Goal: Task Accomplishment & Management: Manage account settings

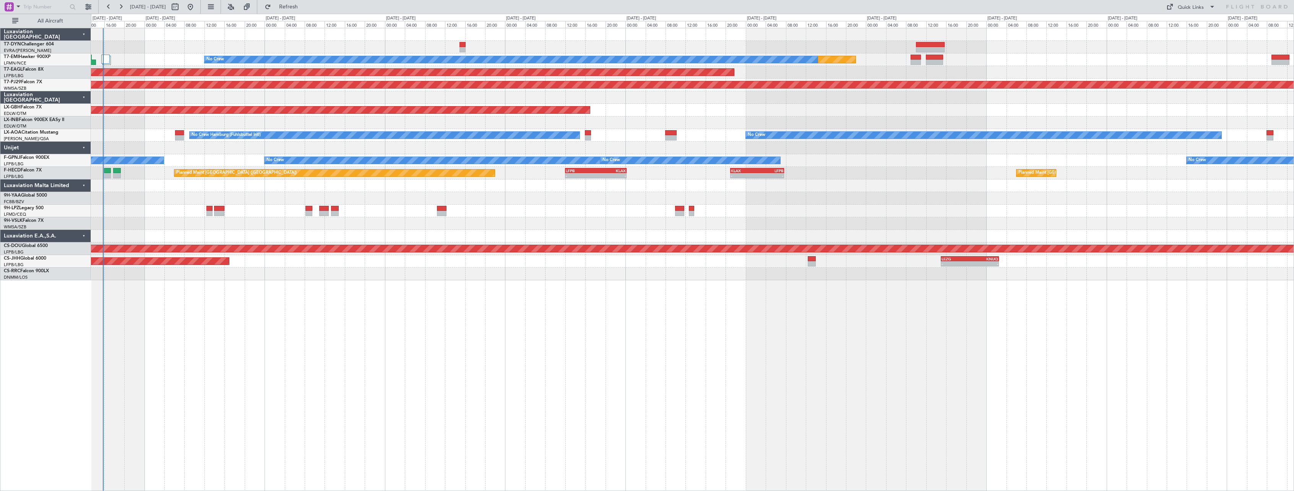
click at [158, 155] on div "Planned Maint No Crew Planned Maint [GEOGRAPHIC_DATA] (Al Maktoum Intl) Planned…" at bounding box center [692, 154] width 1202 height 252
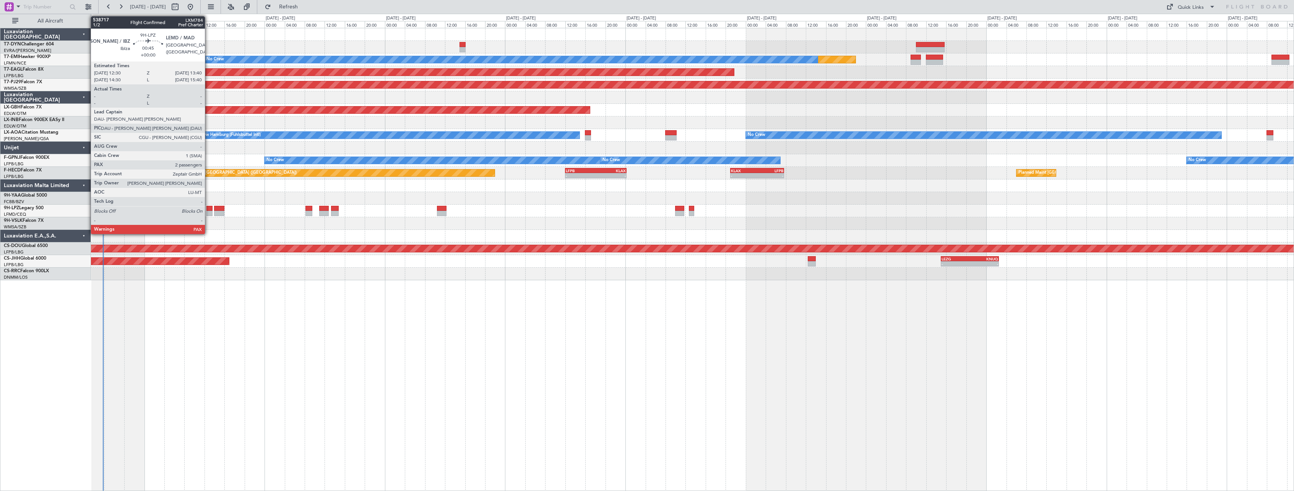
click at [208, 209] on div at bounding box center [209, 208] width 6 height 5
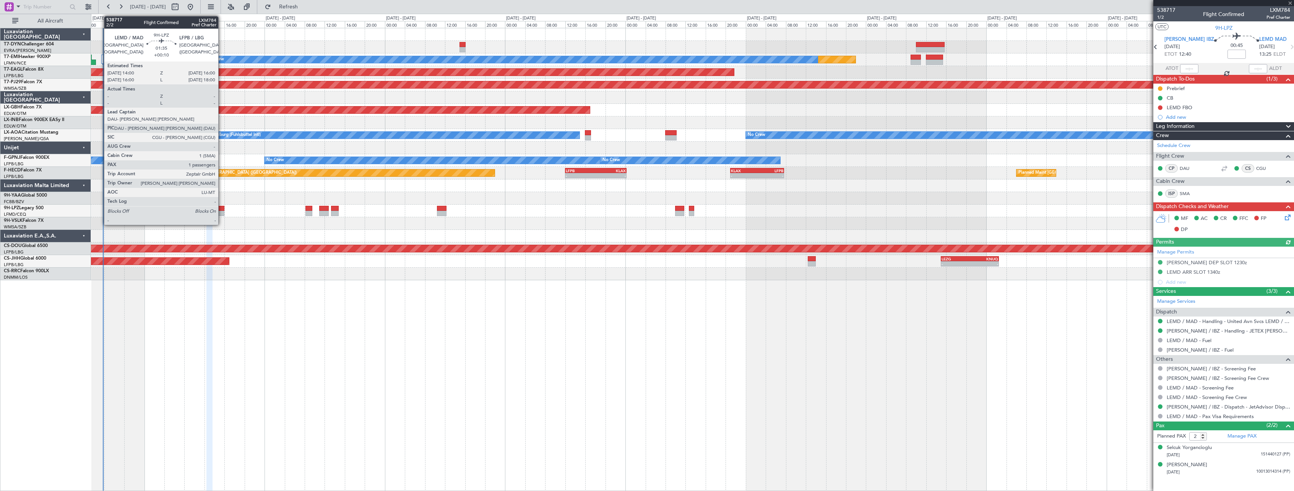
click at [222, 212] on div at bounding box center [219, 213] width 10 height 5
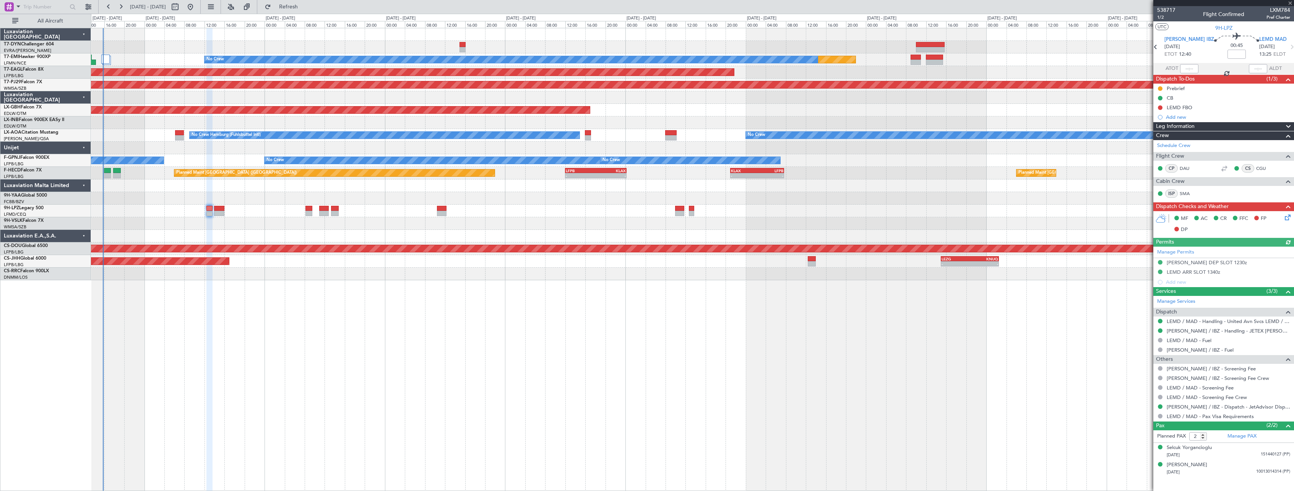
type input "+00:10"
type input "1"
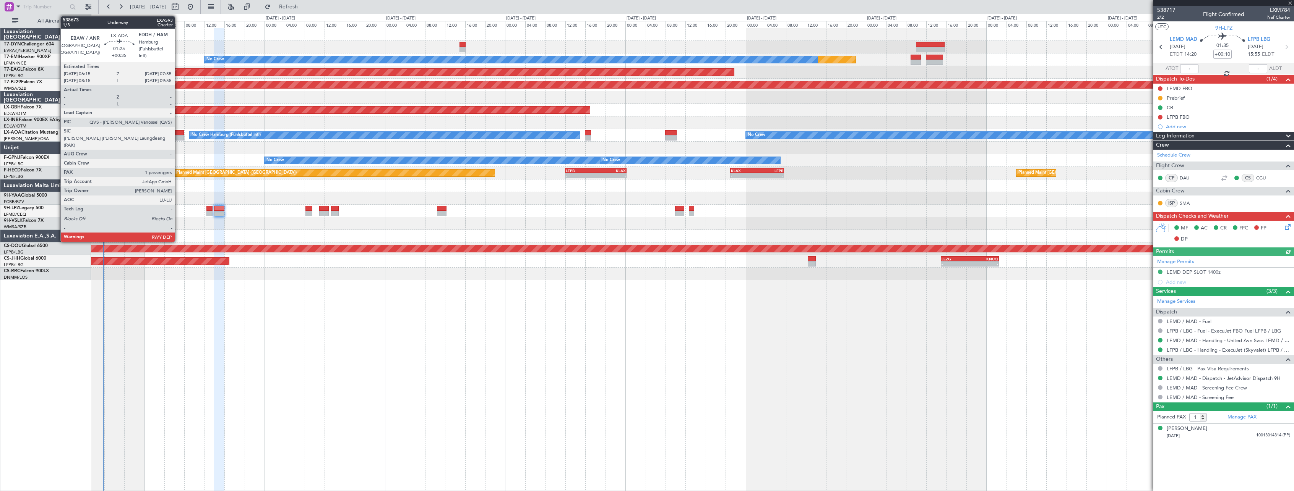
click at [178, 133] on div at bounding box center [179, 132] width 8 height 5
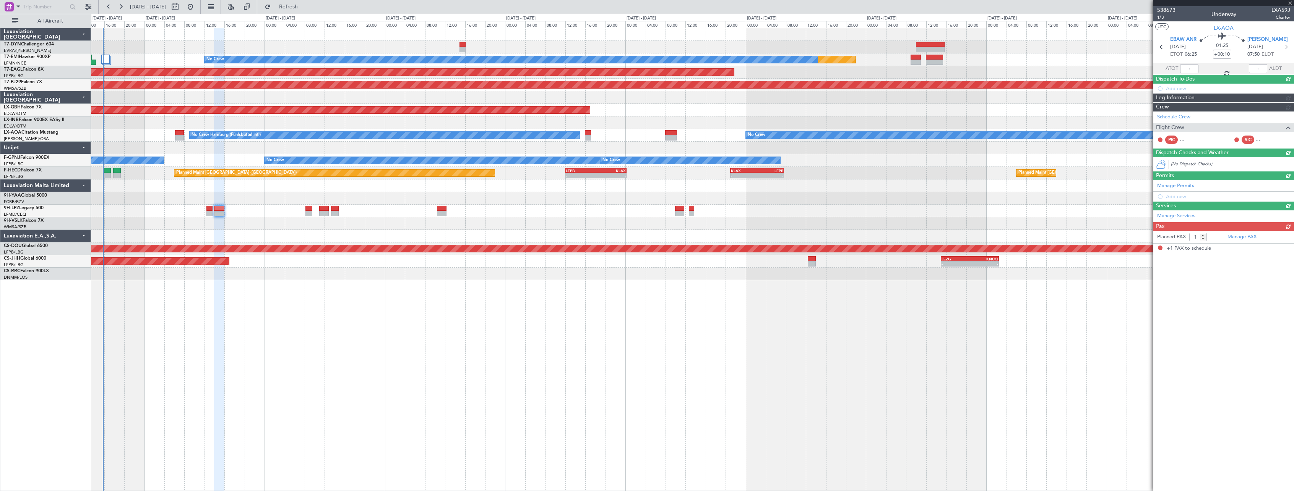
type input "+00:35"
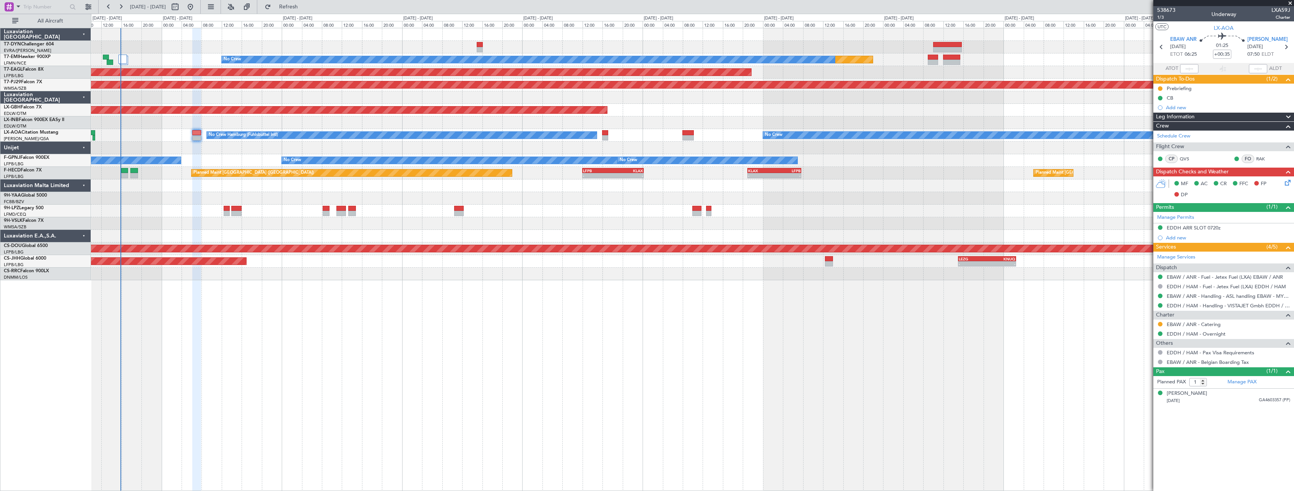
click at [175, 236] on div at bounding box center [692, 236] width 1202 height 13
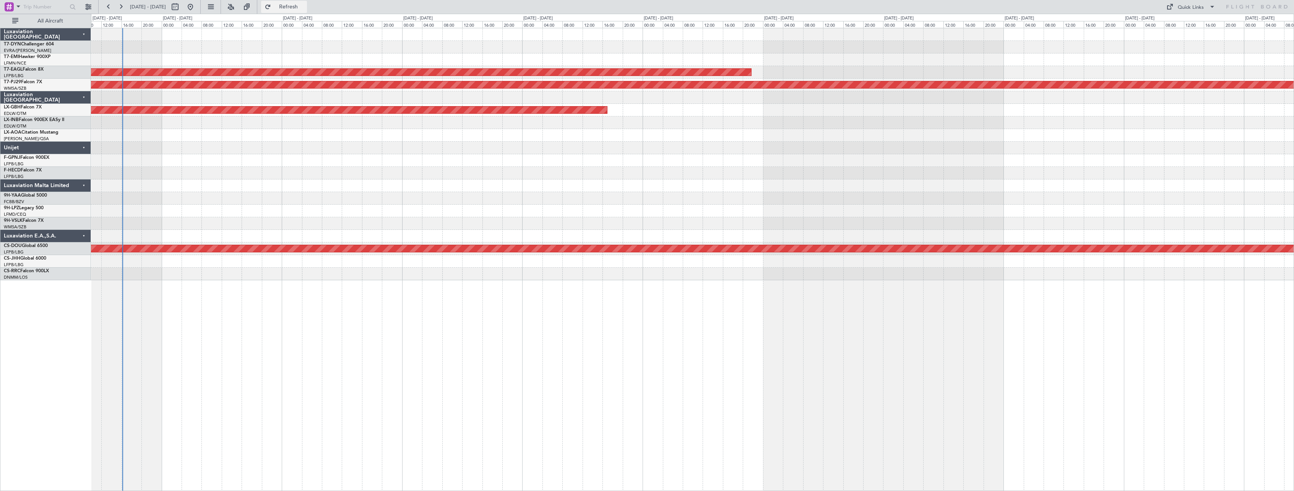
click at [293, 8] on button "Refresh" at bounding box center [284, 7] width 46 height 12
click at [290, 10] on button "Refresh" at bounding box center [284, 7] width 46 height 12
click at [297, 6] on span "Refresh" at bounding box center [288, 6] width 32 height 5
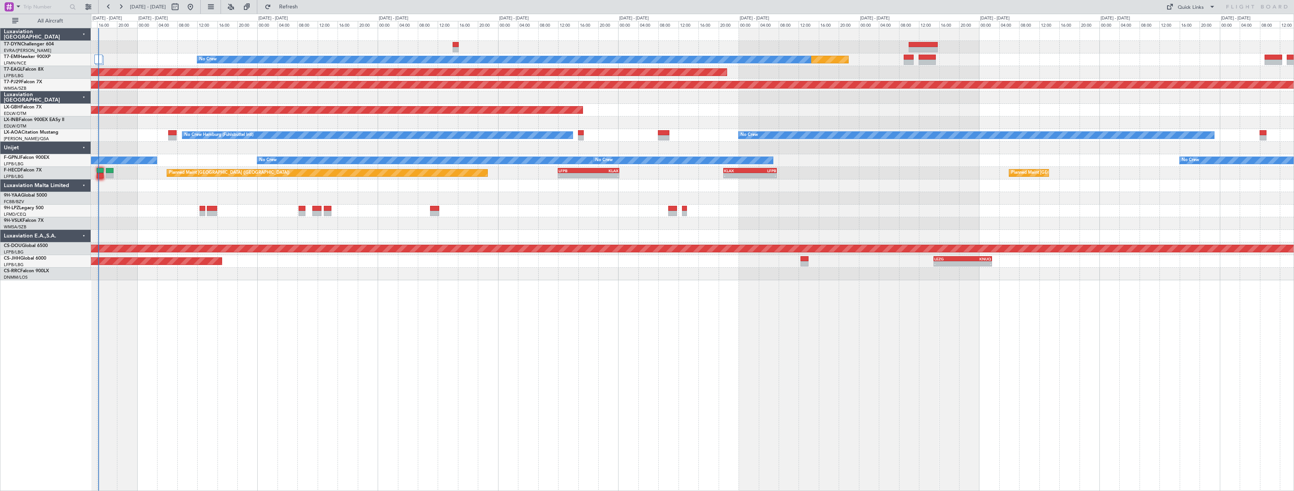
click at [232, 321] on div "Planned Maint No Crew Planned Maint [GEOGRAPHIC_DATA] (Al Maktoum Intl) Planned…" at bounding box center [692, 260] width 1203 height 464
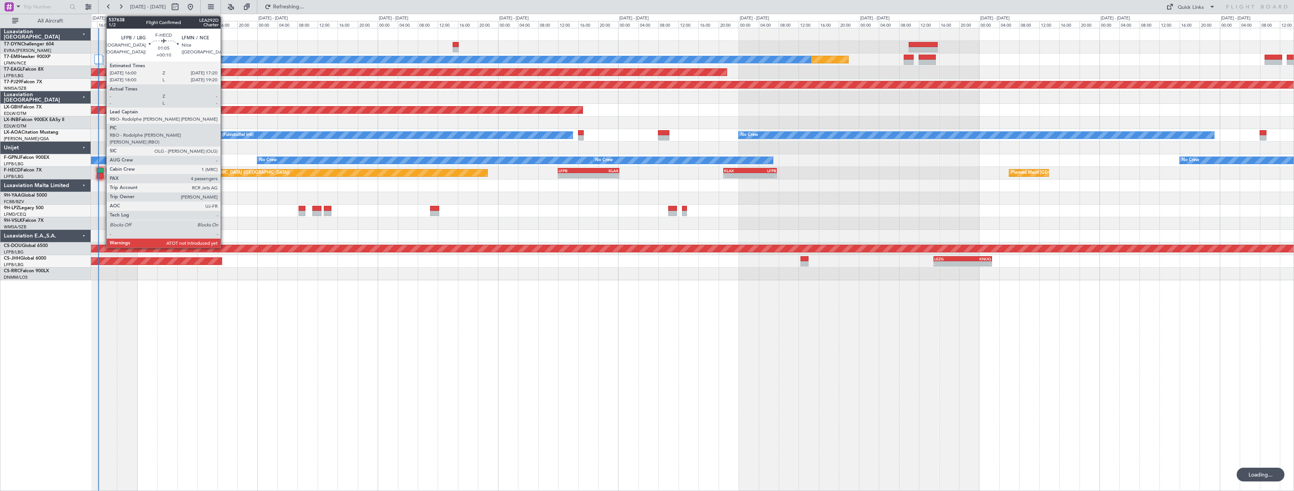
click at [102, 171] on div at bounding box center [100, 170] width 7 height 5
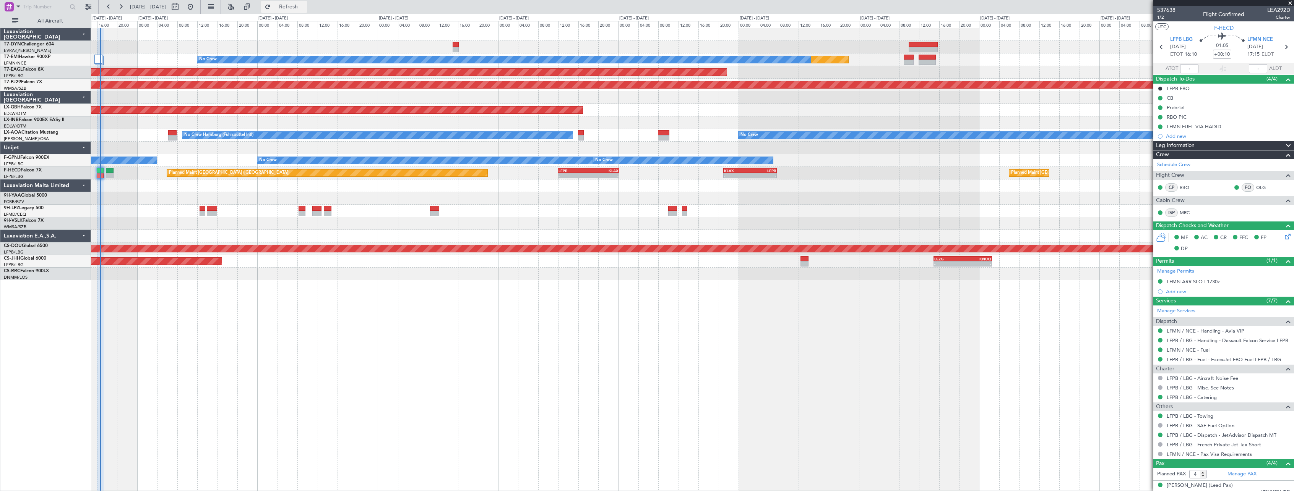
click at [307, 2] on button "Refresh" at bounding box center [284, 7] width 46 height 12
type input "16:42"
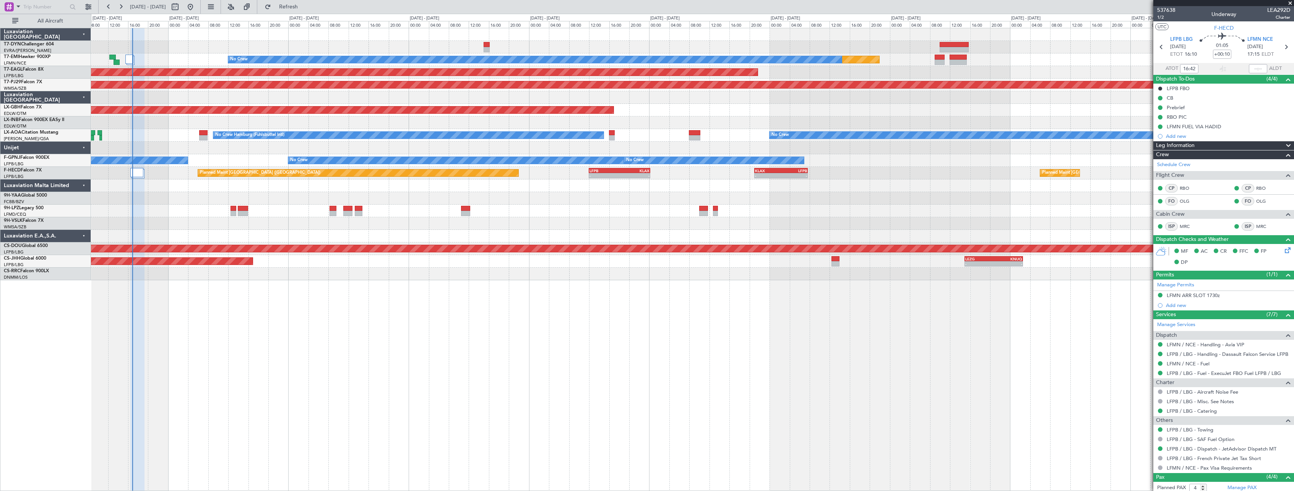
click at [173, 90] on div "Planned Maint [GEOGRAPHIC_DATA] (Sultan [PERSON_NAME] [PERSON_NAME] - Subang)" at bounding box center [692, 85] width 1202 height 13
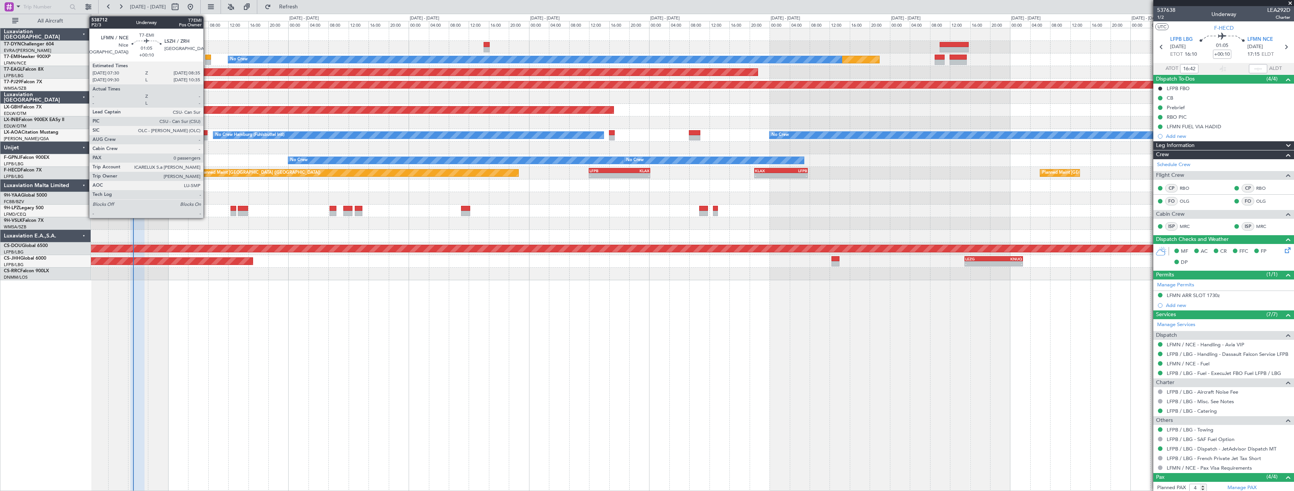
click at [207, 55] on div at bounding box center [208, 57] width 6 height 5
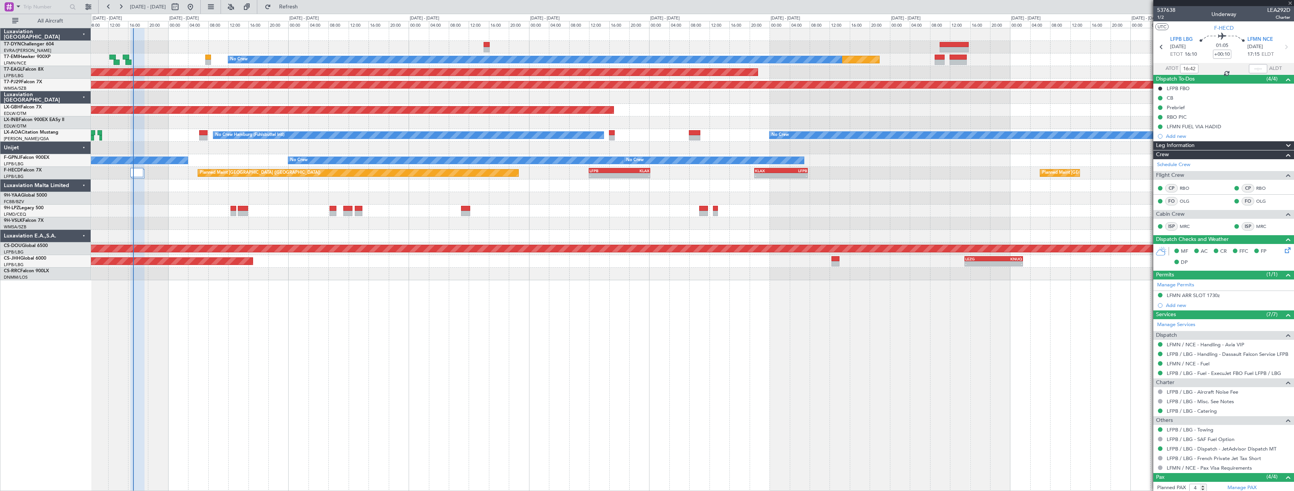
type input "0"
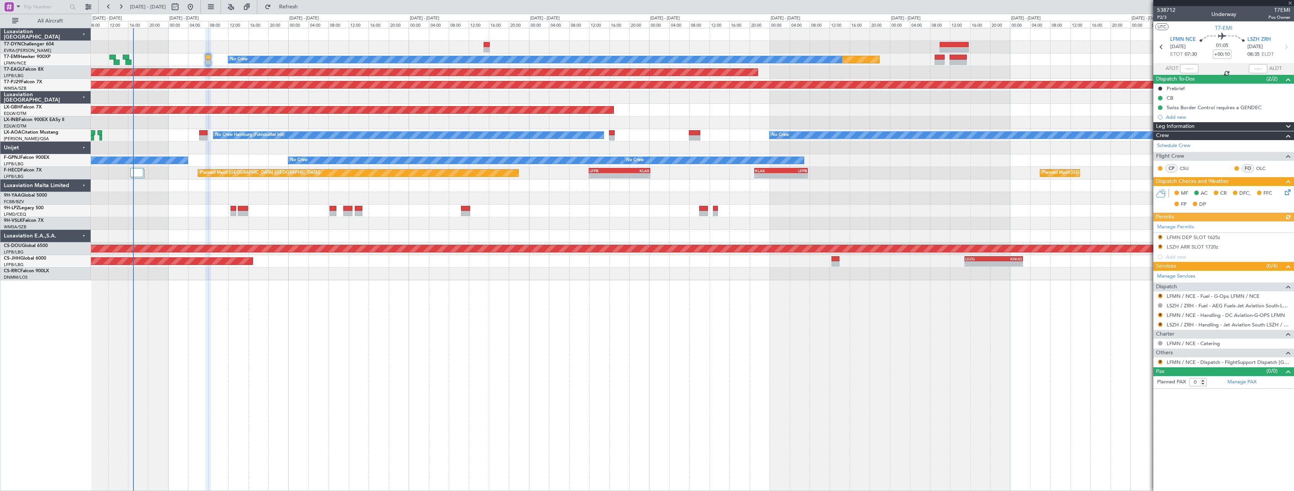
click at [1191, 29] on section "UTC T7-EMI" at bounding box center [1223, 26] width 141 height 11
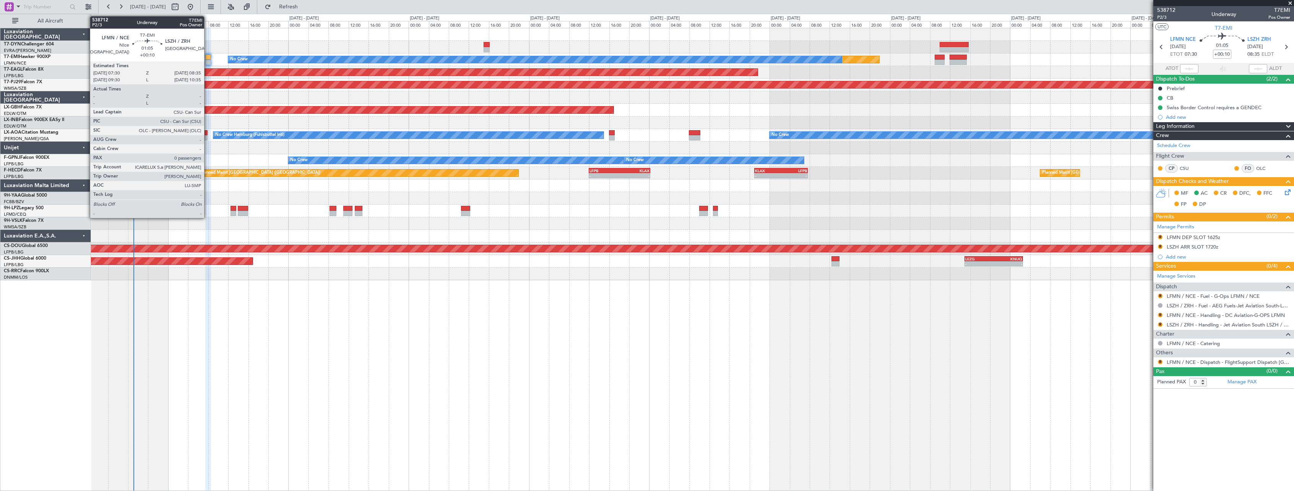
click at [208, 60] on div at bounding box center [208, 62] width 6 height 5
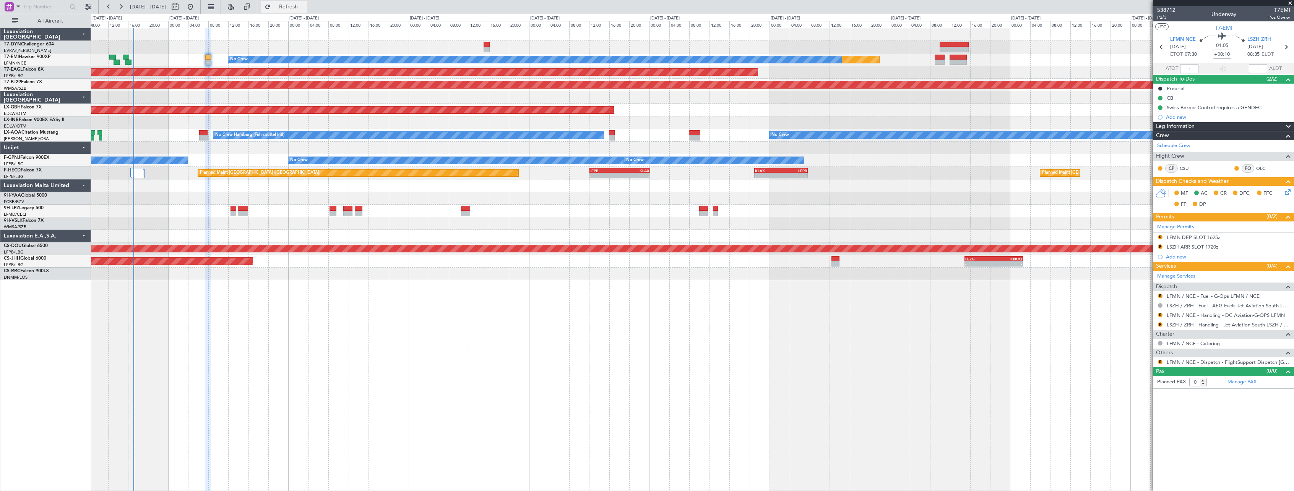
click at [307, 13] on button "Refresh" at bounding box center [284, 7] width 46 height 12
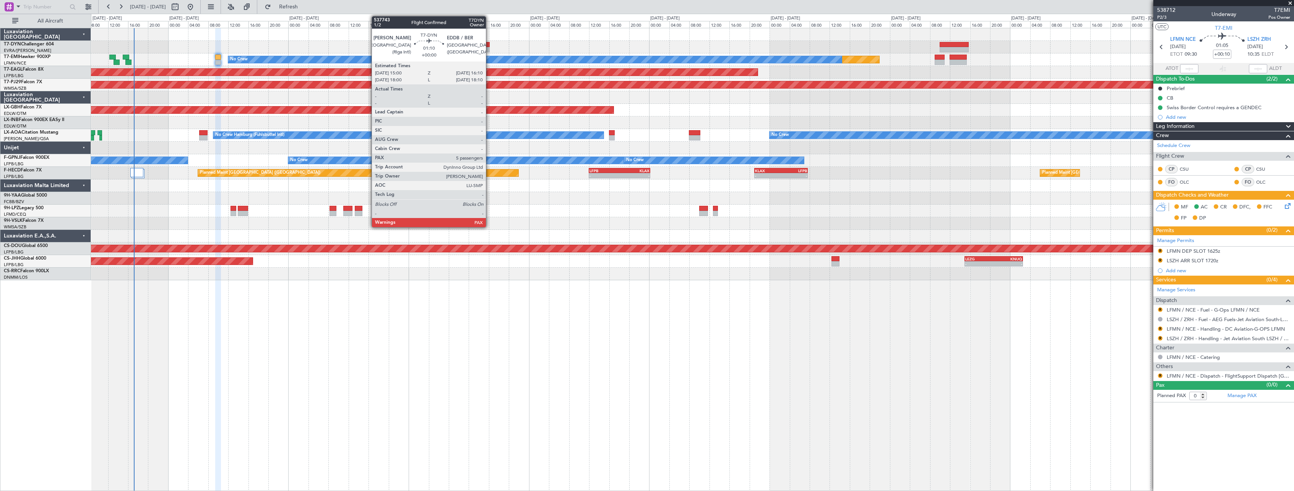
click at [489, 45] on div at bounding box center [486, 44] width 6 height 5
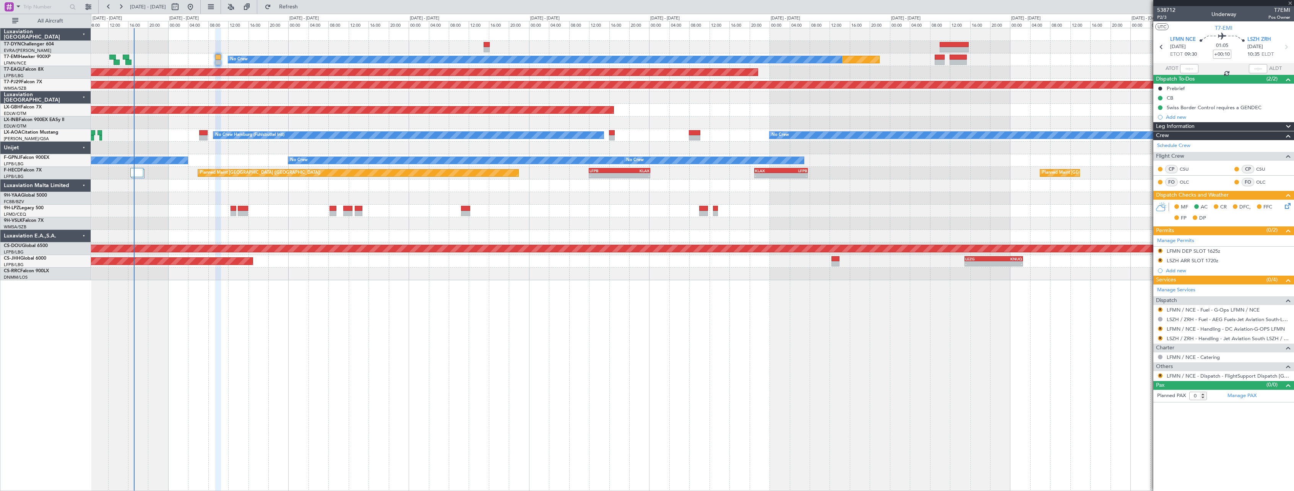
type input "5"
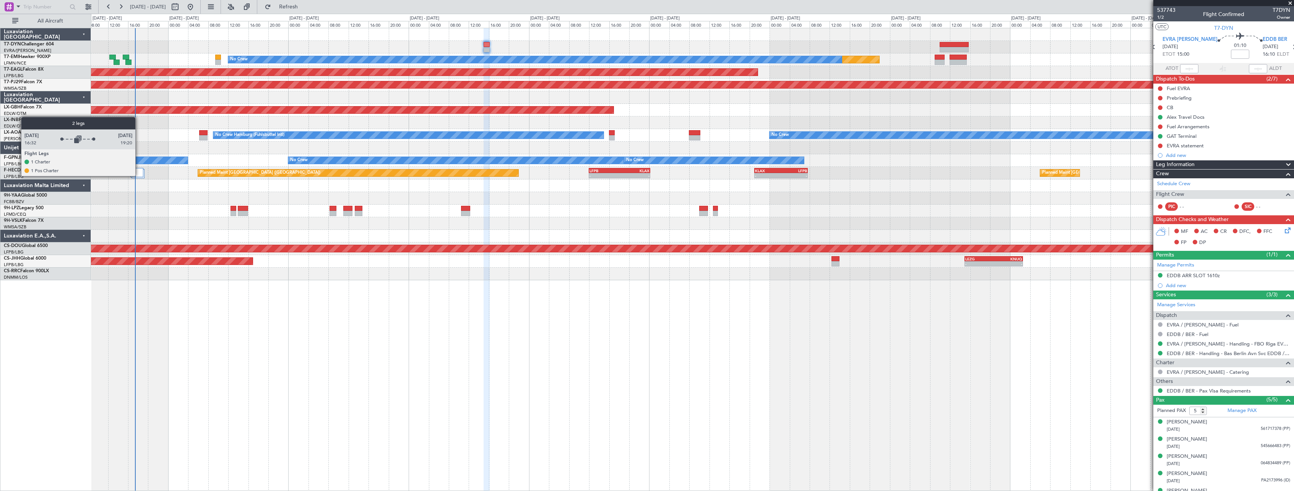
click at [139, 176] on div at bounding box center [136, 172] width 13 height 9
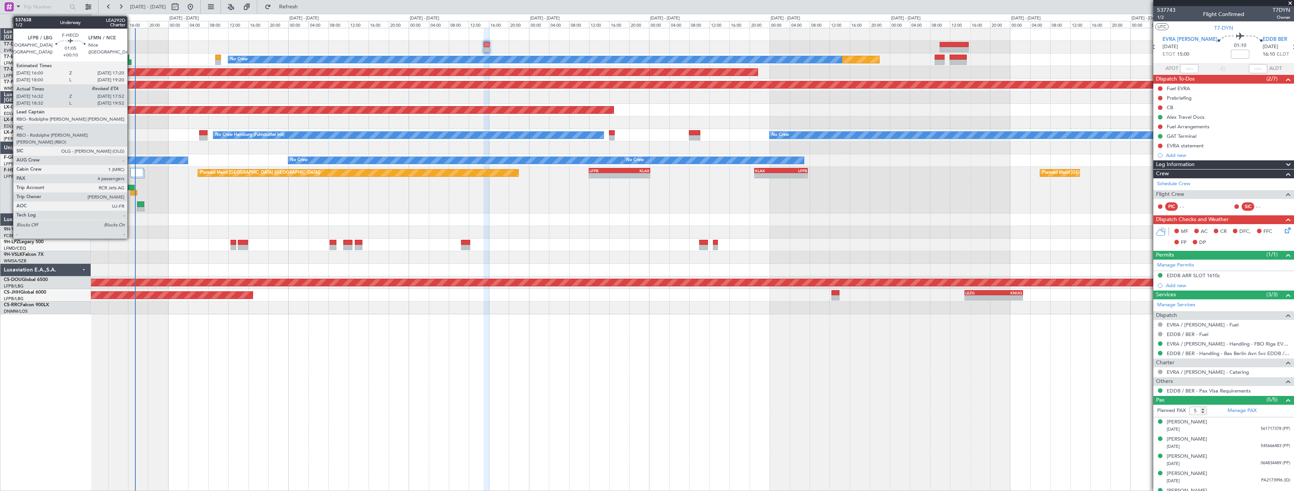
click at [131, 189] on div at bounding box center [131, 187] width 7 height 5
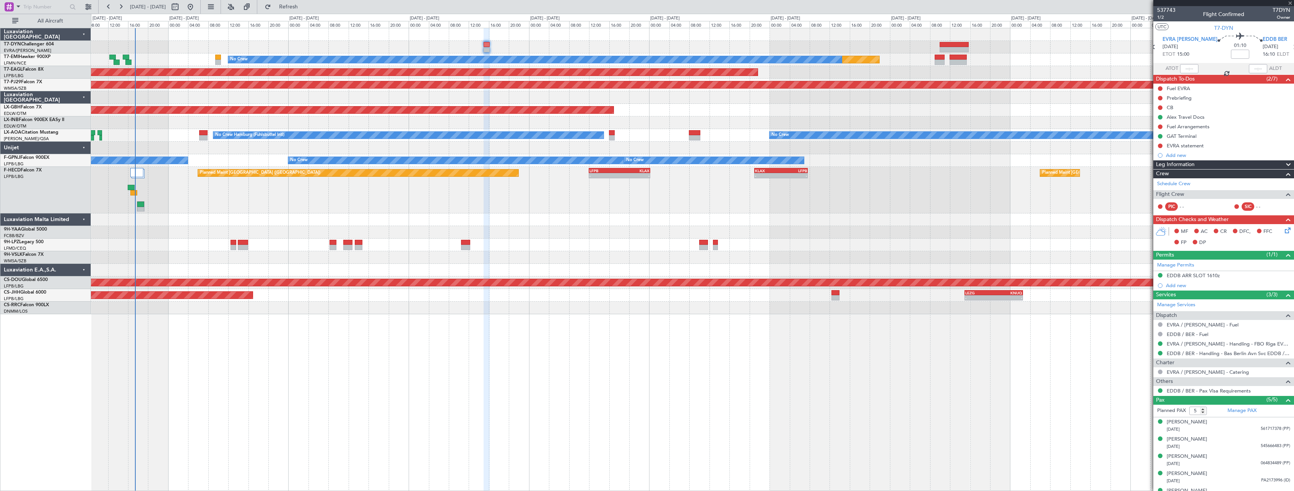
type input "+00:10"
type input "16:42"
type input "4"
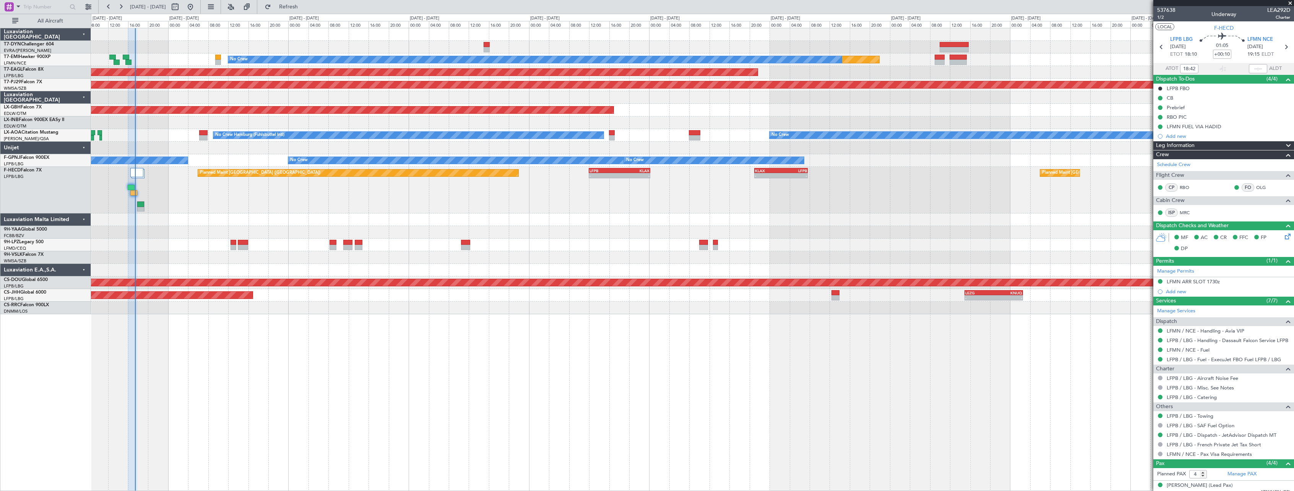
type input "16:42"
click at [229, 244] on div "No Crew" at bounding box center [692, 245] width 1202 height 13
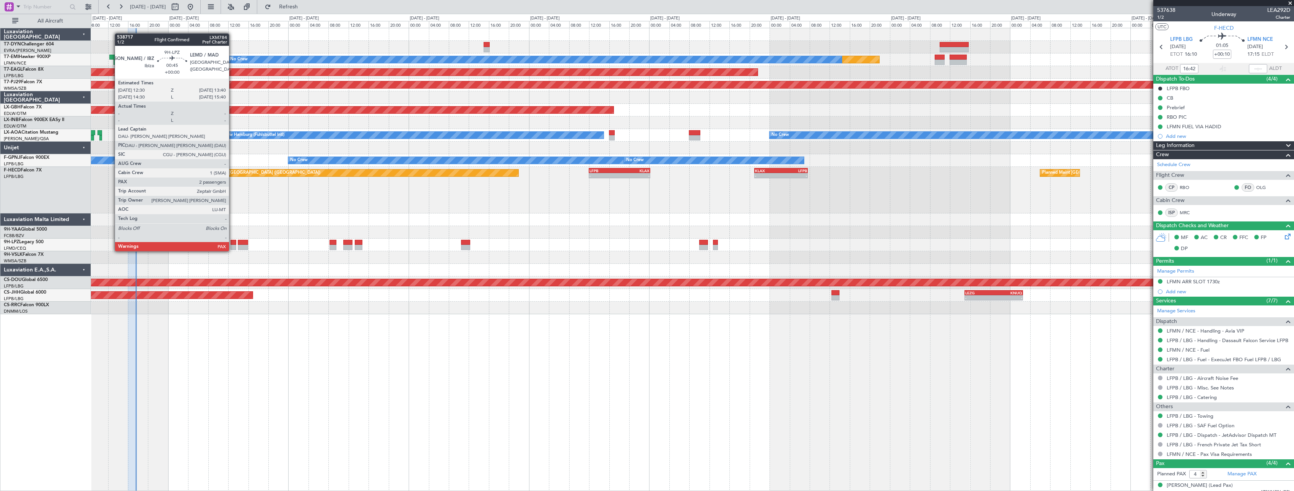
click at [232, 244] on div at bounding box center [233, 242] width 6 height 5
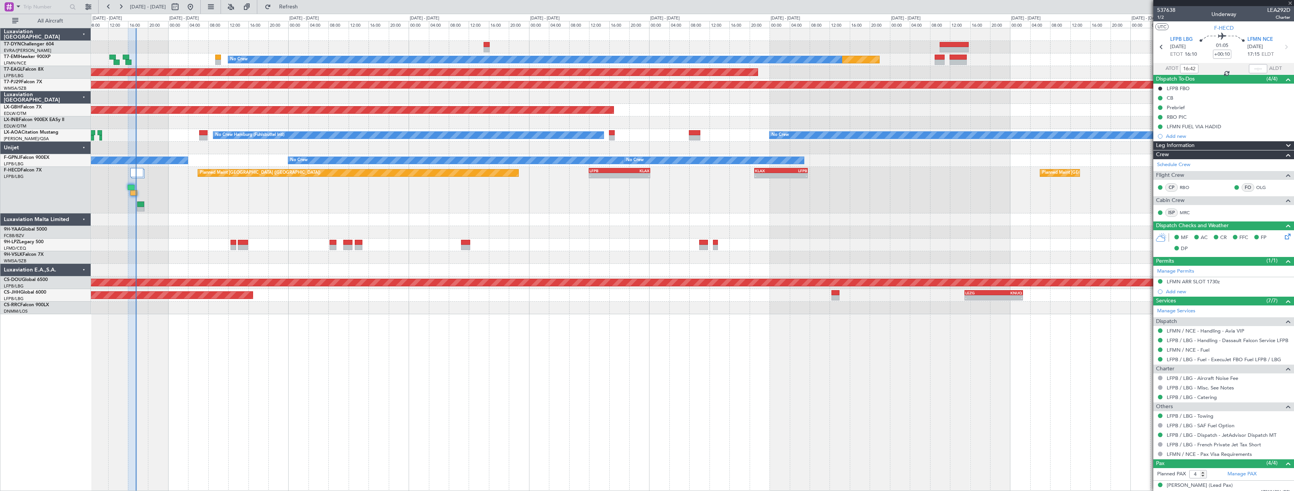
type input "2"
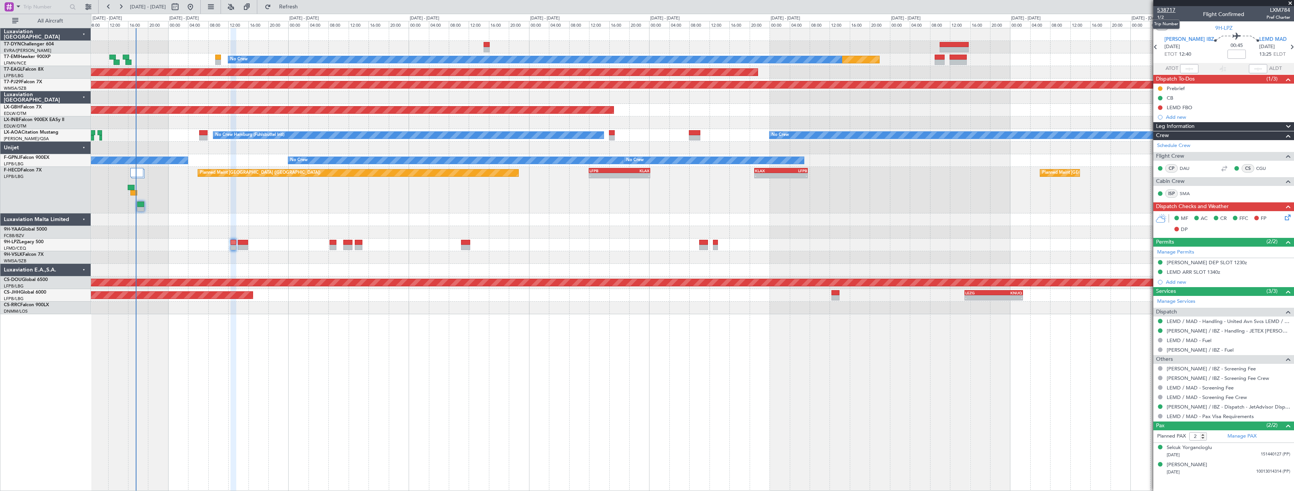
click at [1171, 10] on span "538717" at bounding box center [1166, 10] width 18 height 8
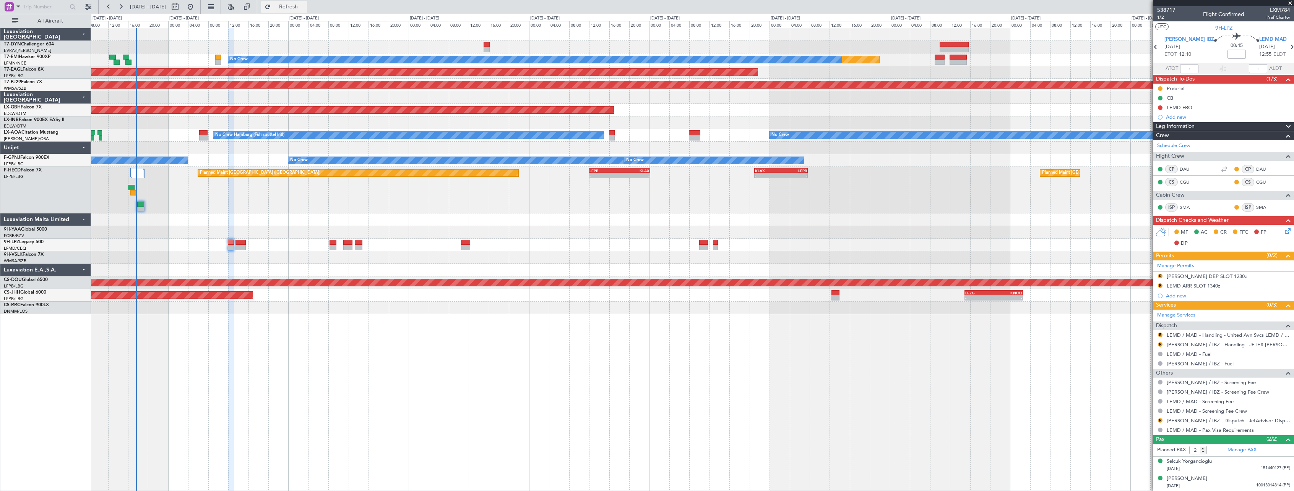
click at [291, 9] on button "Refresh" at bounding box center [284, 7] width 46 height 12
click at [305, 4] on span "Refresh" at bounding box center [288, 6] width 32 height 5
click at [1172, 10] on span "538717" at bounding box center [1166, 10] width 18 height 8
click at [292, 7] on button "Refresh" at bounding box center [284, 7] width 46 height 12
